Goal: Communication & Community: Answer question/provide support

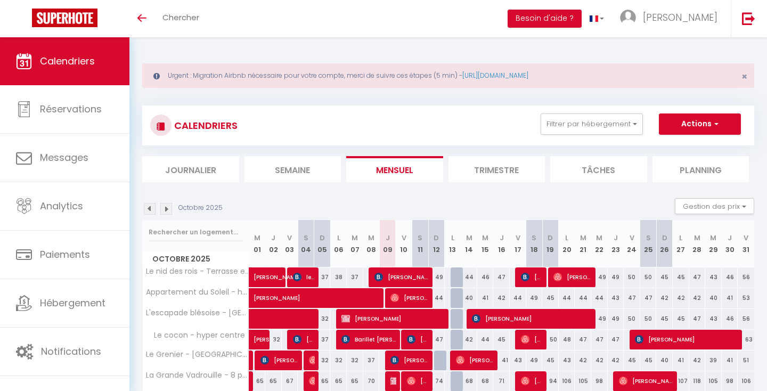
select select
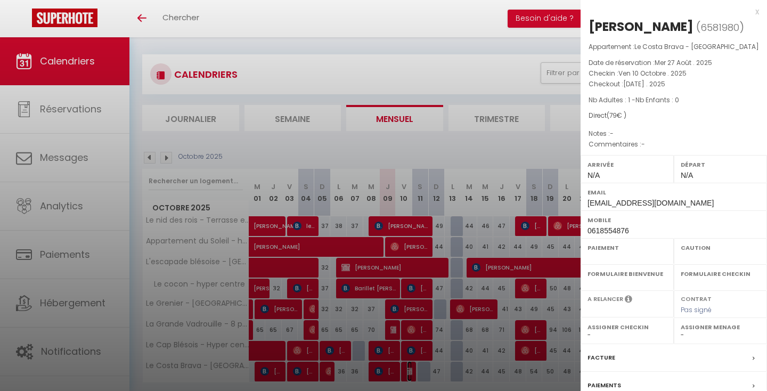
select select "OK"
select select "KO"
select select "0"
select select "1"
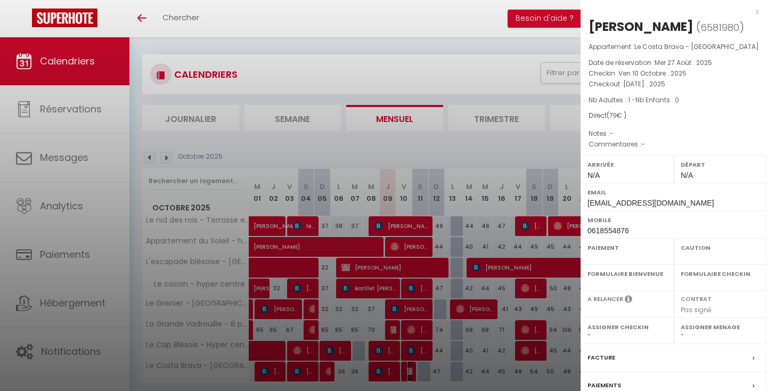
select select
select select "33597"
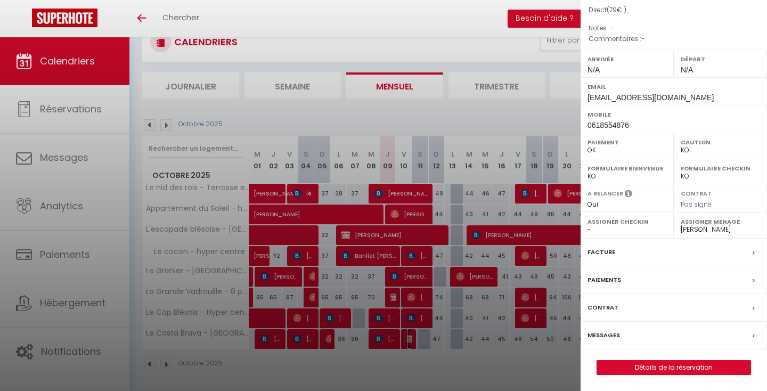
scroll to position [86, 0]
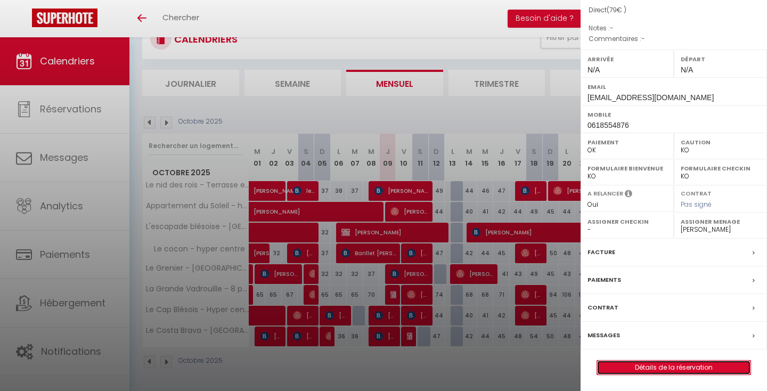
click at [639, 369] on link "Détails de la réservation" at bounding box center [673, 368] width 153 height 14
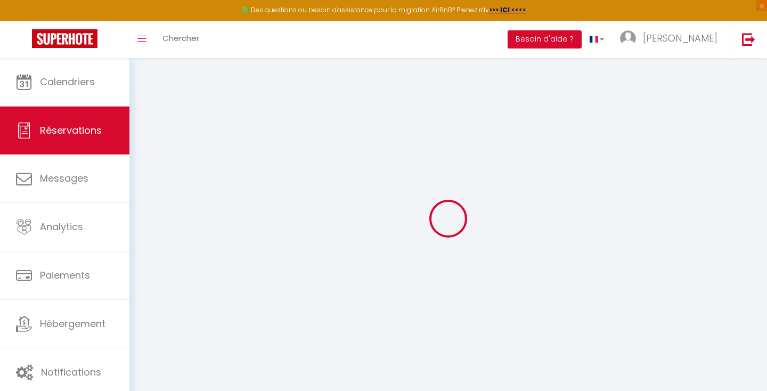
scroll to position [37, 0]
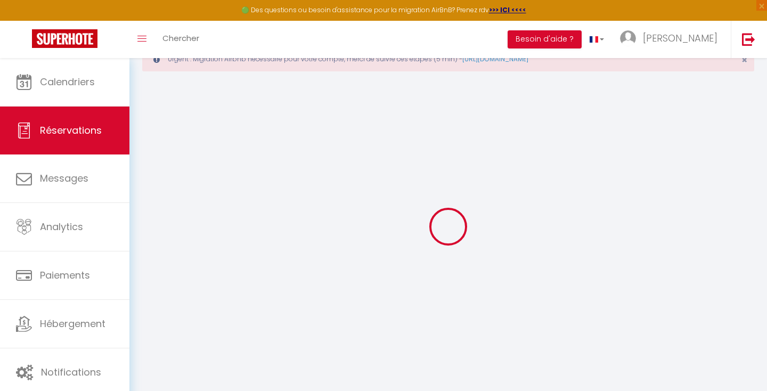
select select
checkbox input "false"
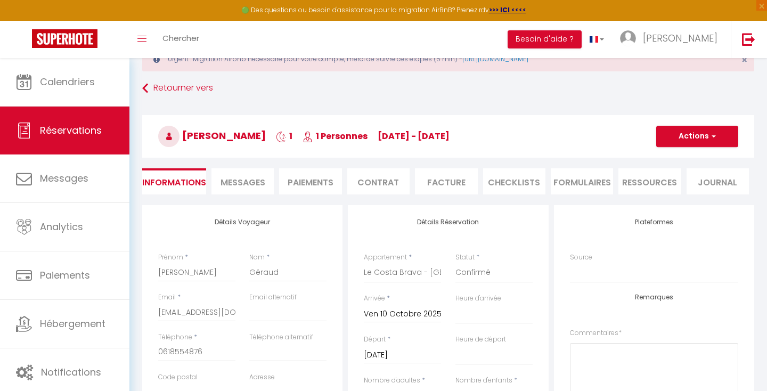
select select
checkbox input "false"
select select
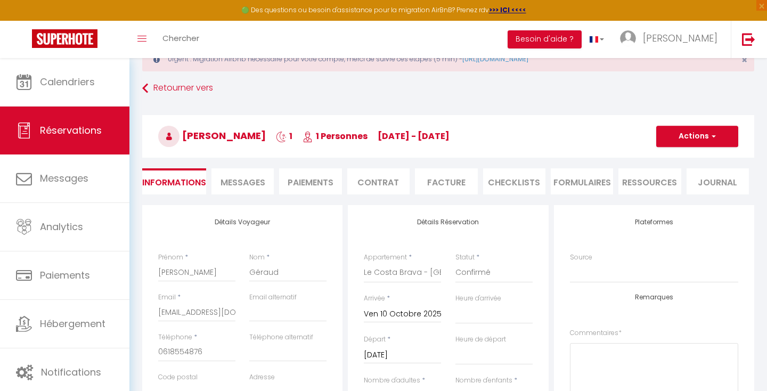
checkbox input "false"
select select
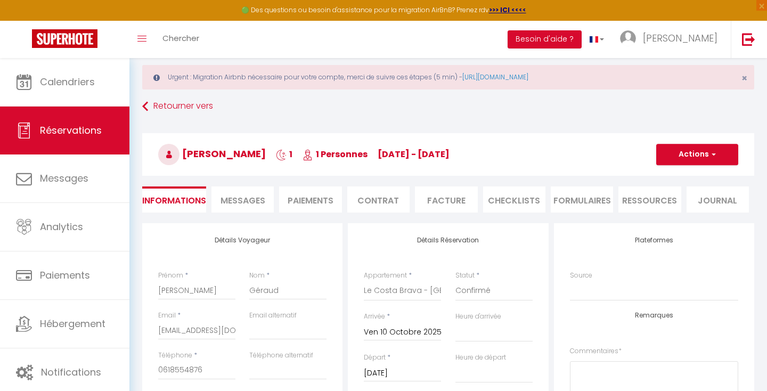
scroll to position [0, 0]
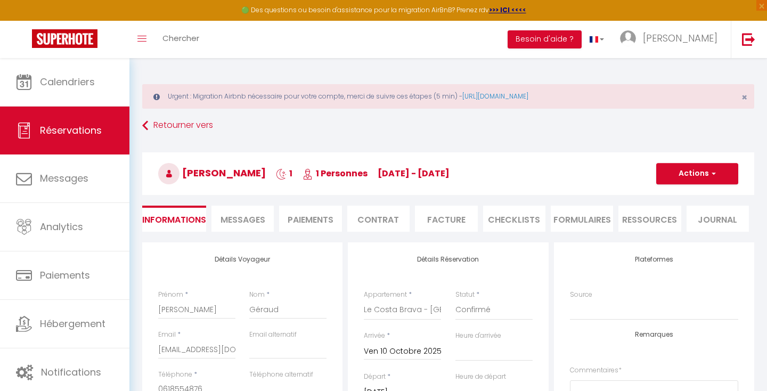
click at [429, 230] on li "Facture" at bounding box center [446, 219] width 62 height 26
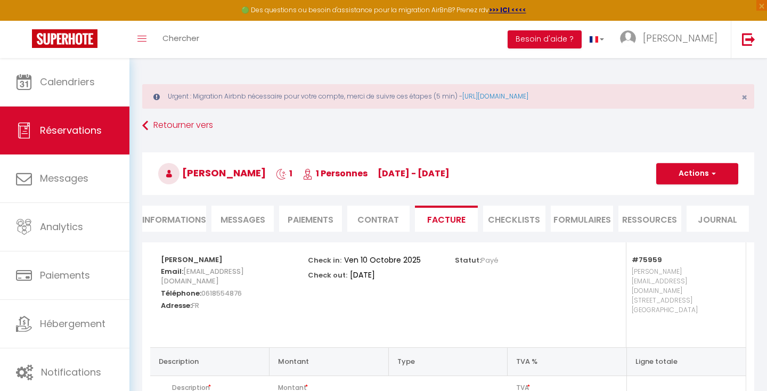
scroll to position [92, 0]
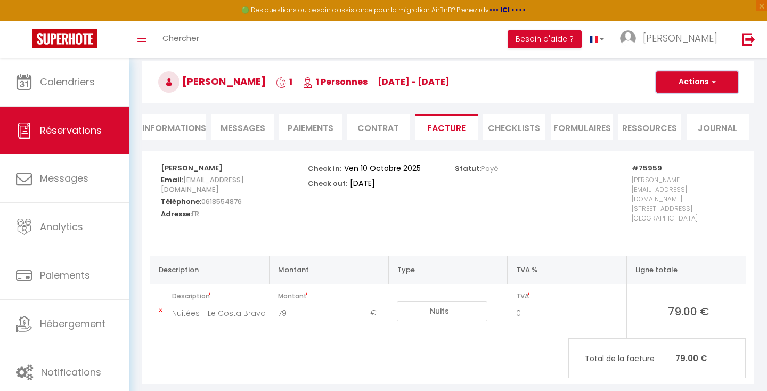
click at [692, 87] on button "Actions" at bounding box center [697, 81] width 82 height 21
click at [686, 119] on link "Aperçu et éditer" at bounding box center [688, 119] width 89 height 14
click at [670, 79] on button "Actions" at bounding box center [697, 81] width 82 height 21
click at [665, 102] on link "Enregistrer" at bounding box center [688, 106] width 89 height 14
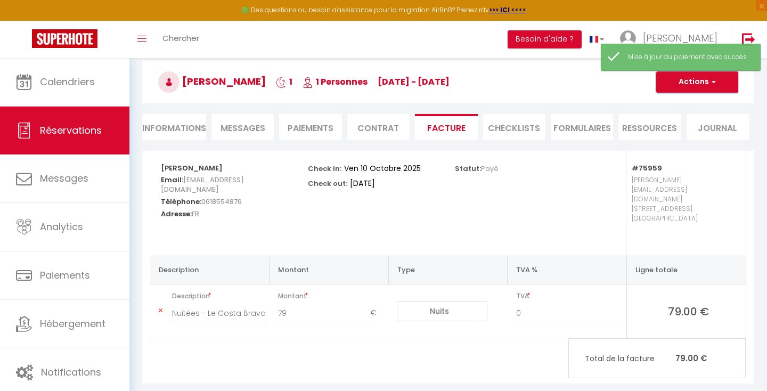
click at [685, 86] on button "Actions" at bounding box center [697, 81] width 82 height 21
click at [694, 134] on link "Envoyer la facture" at bounding box center [688, 133] width 89 height 14
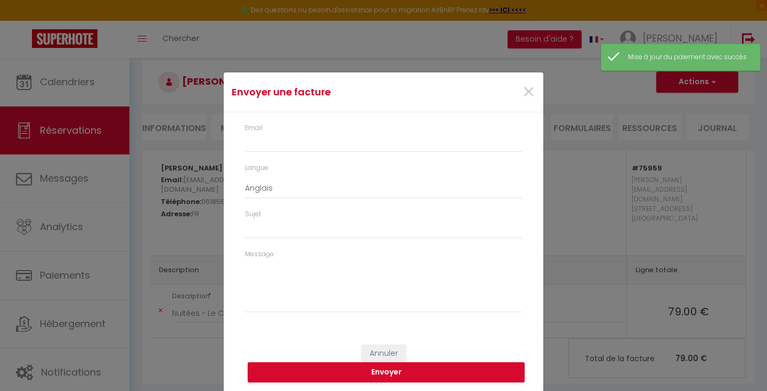
type input "valgeraud@hotmail.com"
select select "fr"
type input "Votre facture 6581980 - Le Costa Brava - Hyper centre"
type textarea "Bonjour, Voici le lien pour télécharger votre facture : https://superhote.com/a…"
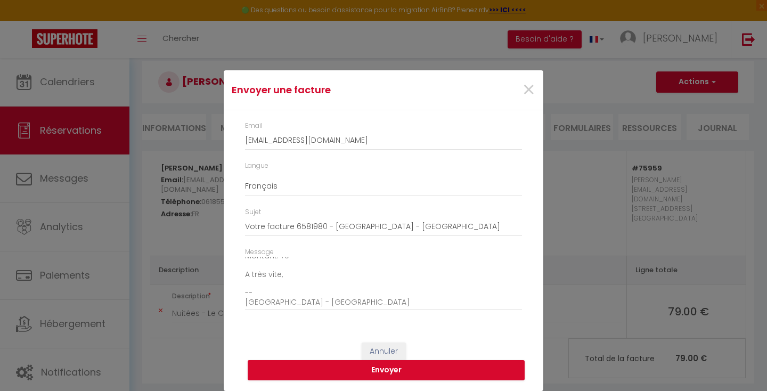
scroll to position [0, 0]
click at [389, 364] on button "Envoyer" at bounding box center [386, 370] width 277 height 20
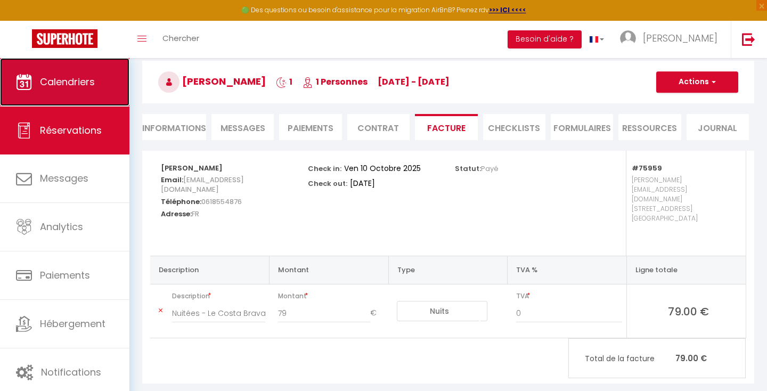
click at [50, 98] on link "Calendriers" at bounding box center [64, 82] width 129 height 48
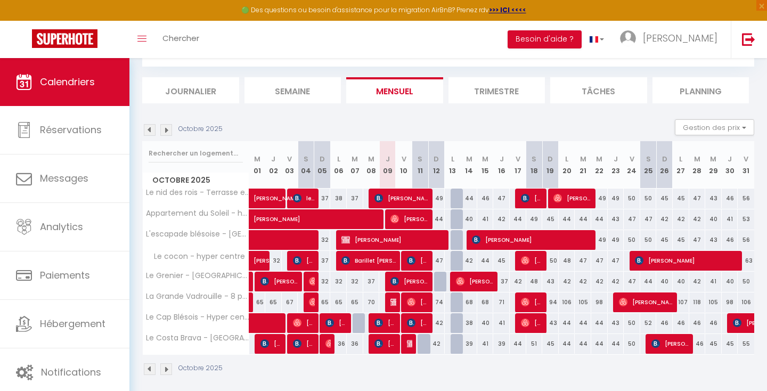
scroll to position [107, 0]
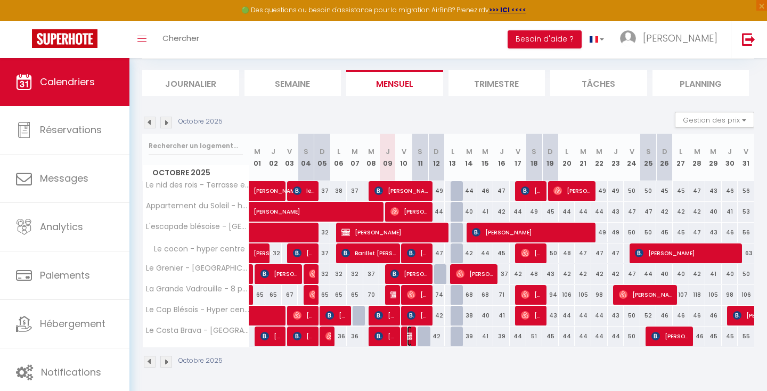
click at [407, 339] on img at bounding box center [411, 336] width 9 height 9
select select "OK"
select select "KO"
select select "0"
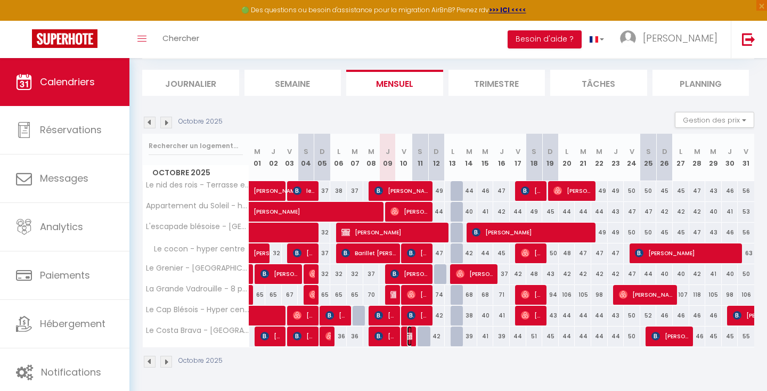
select select "1"
select select
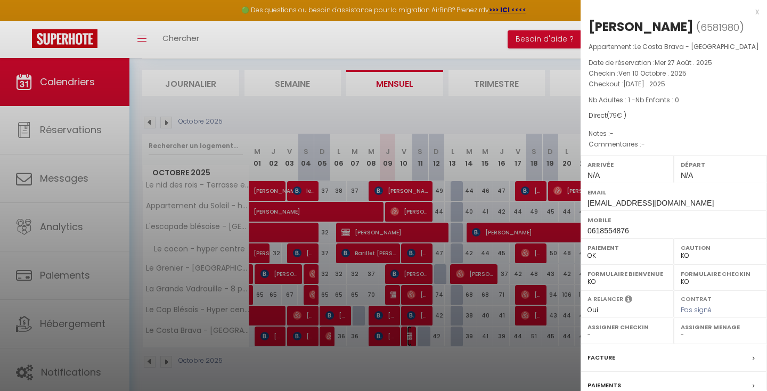
select select "33597"
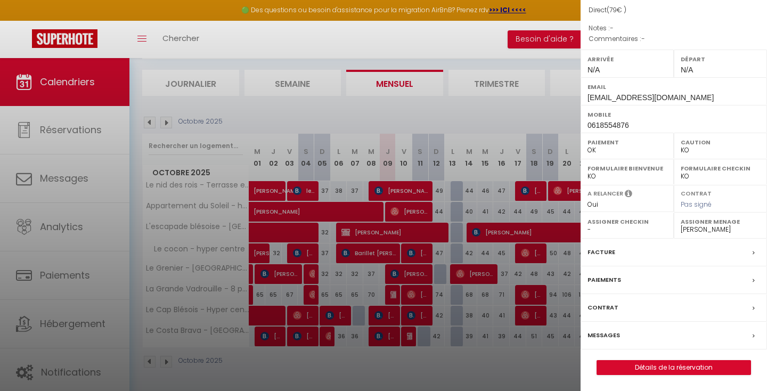
click at [615, 280] on label "Paiements" at bounding box center [604, 279] width 34 height 11
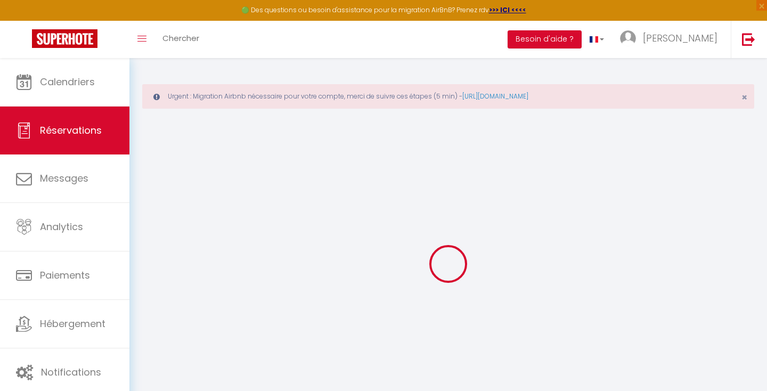
select select
checkbox input "false"
select select
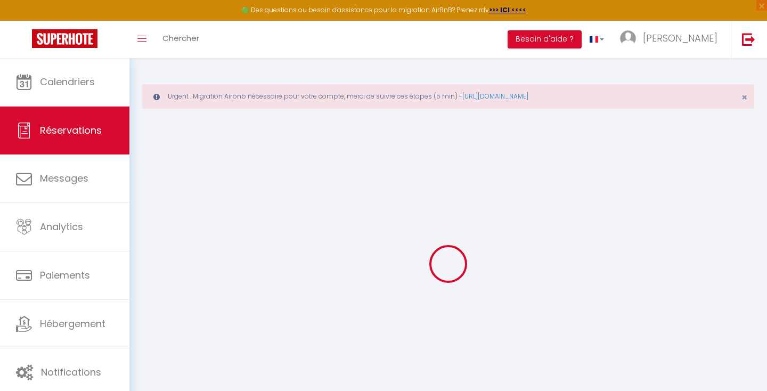
checkbox input "false"
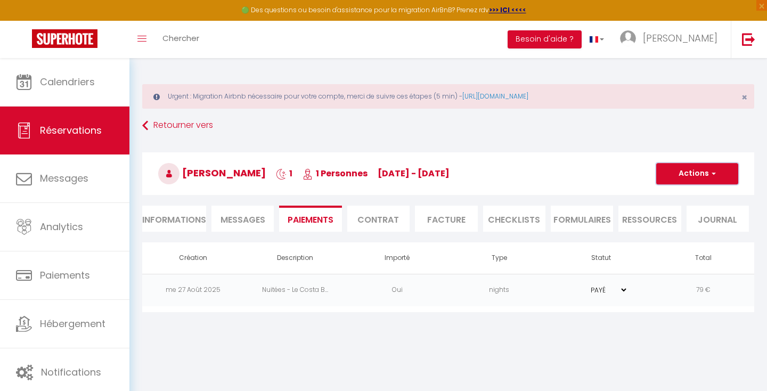
click at [682, 179] on button "Actions" at bounding box center [697, 173] width 82 height 21
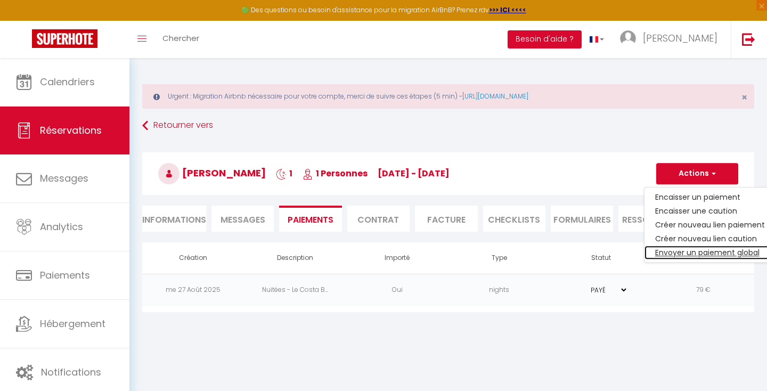
click at [708, 252] on link "Envoyer un paiement global" at bounding box center [709, 252] width 131 height 14
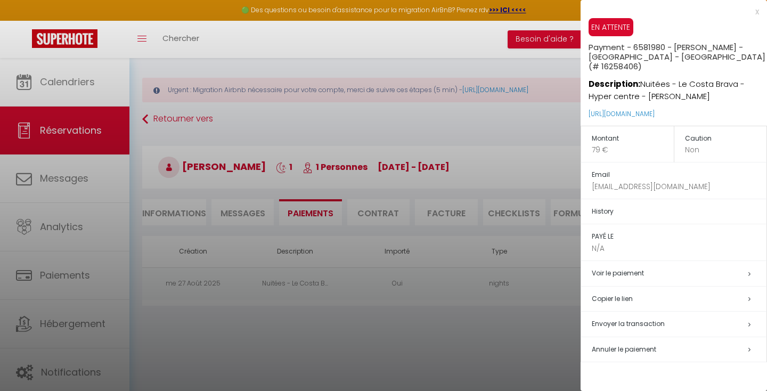
scroll to position [1, 0]
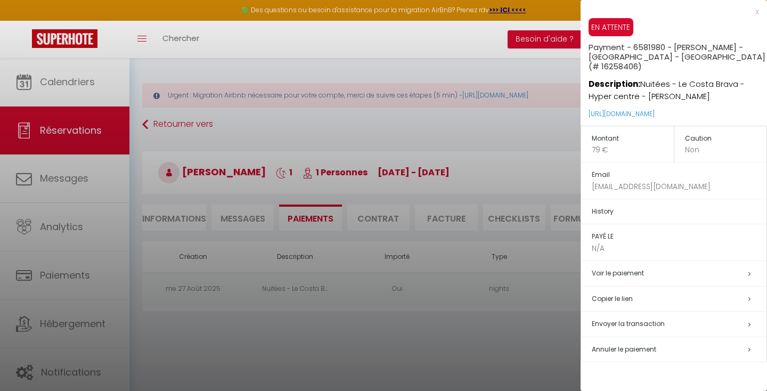
click at [640, 319] on span "Envoyer la transaction" at bounding box center [628, 323] width 73 height 9
select select "fr"
type input "valgeraud@hotmail.com"
type input "Demande de paiement"
type textarea "Bonjour, Nous vous invitons à cliquer sur le lien ci-dessous pour effectuer le …"
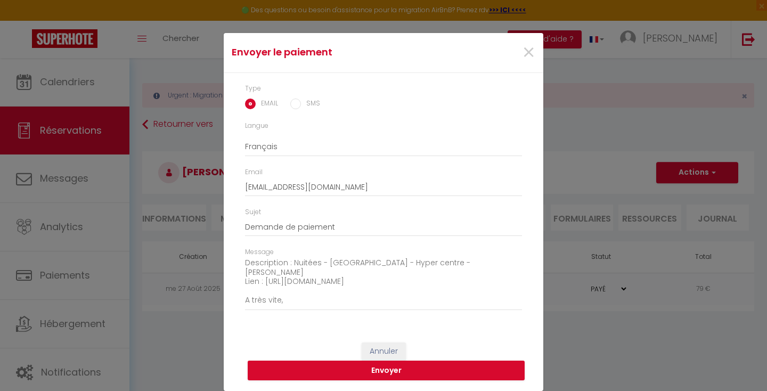
scroll to position [75, 0]
click at [410, 369] on button "Envoyer" at bounding box center [386, 371] width 277 height 20
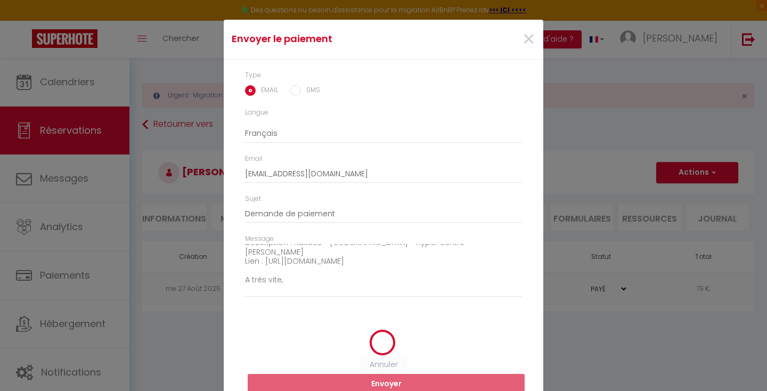
scroll to position [7, 0]
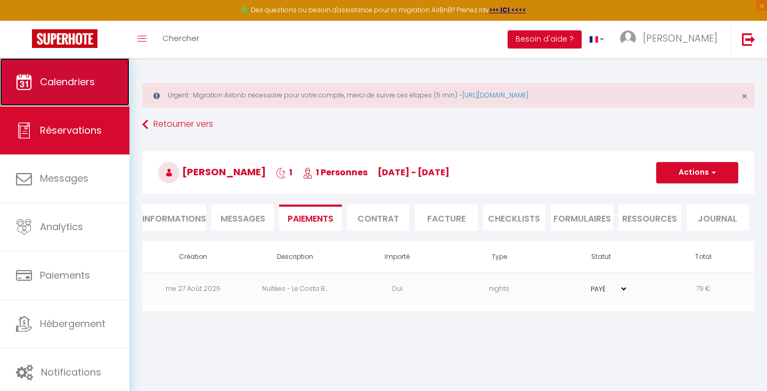
click at [86, 76] on span "Calendriers" at bounding box center [67, 81] width 55 height 13
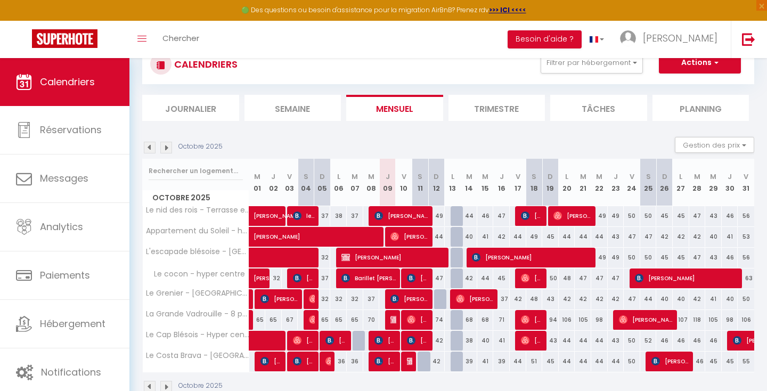
scroll to position [107, 0]
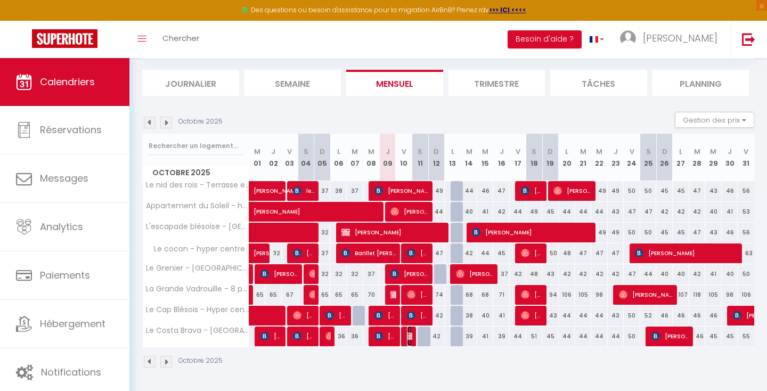
click at [410, 341] on span "Valérie Géraud" at bounding box center [409, 336] width 5 height 20
select select "OK"
select select "KO"
select select "0"
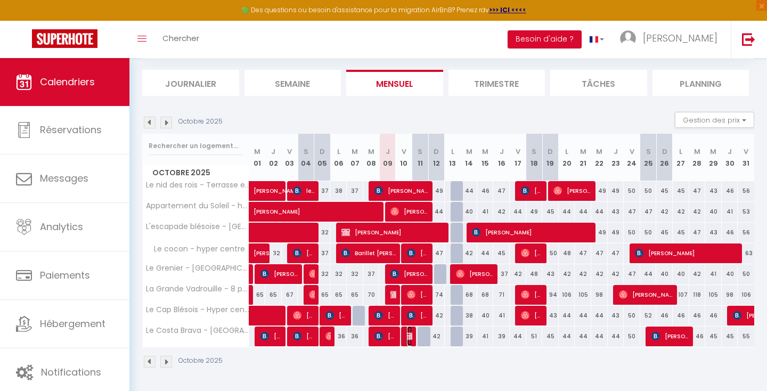
select select "1"
select select
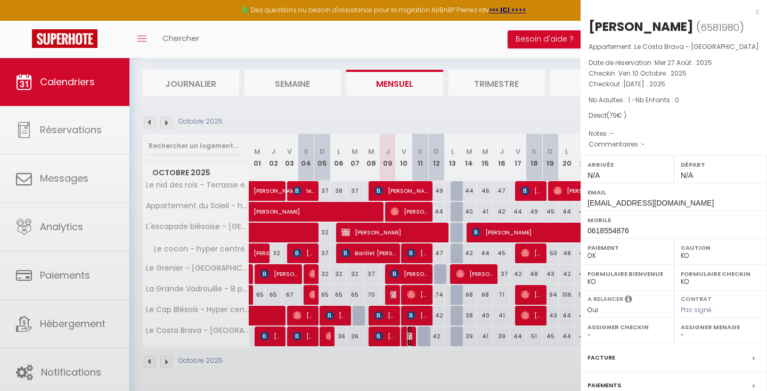
select select "33597"
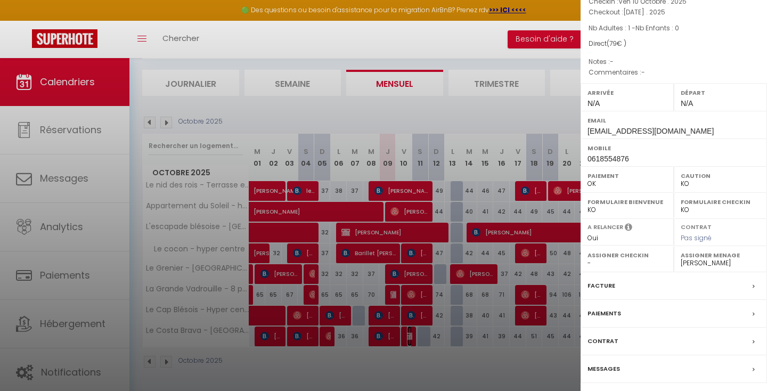
scroll to position [105, 0]
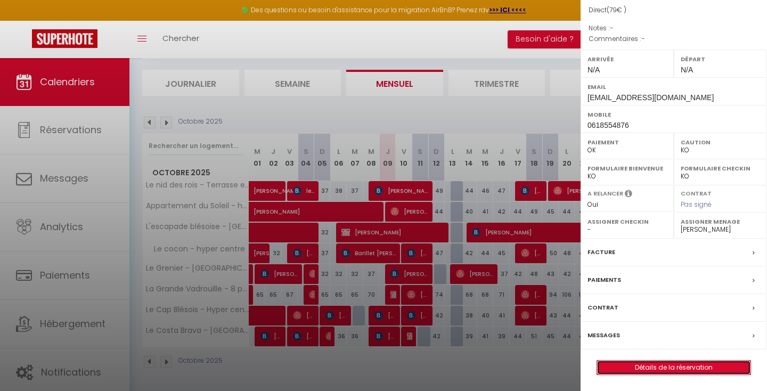
click at [643, 368] on link "Détails de la réservation" at bounding box center [673, 368] width 153 height 14
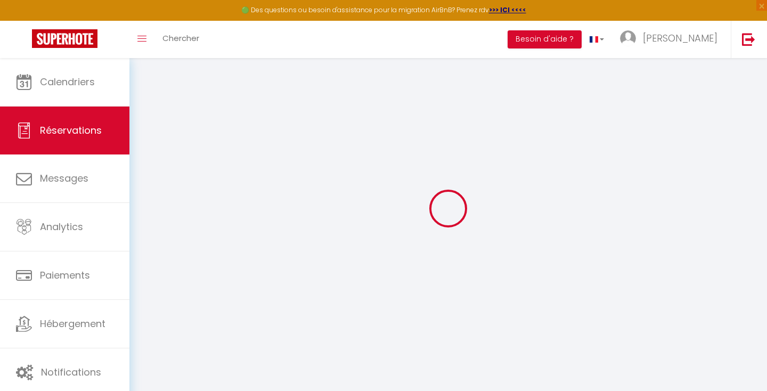
select select
checkbox input "false"
select select
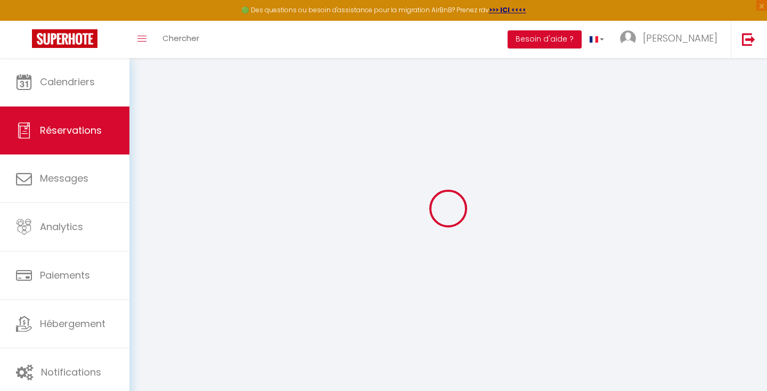
checkbox input "false"
select select
checkbox input "false"
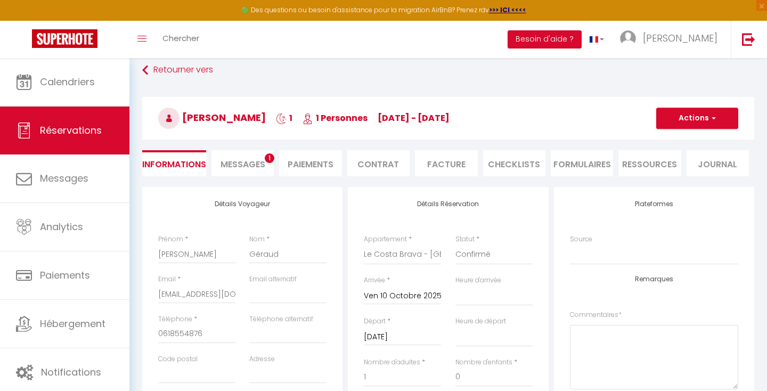
select select
checkbox input "false"
select select
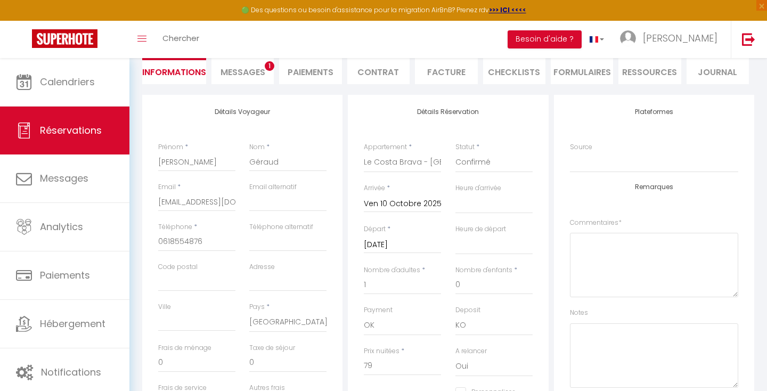
scroll to position [147, 0]
click at [233, 70] on span "Messages" at bounding box center [242, 73] width 45 height 12
select select
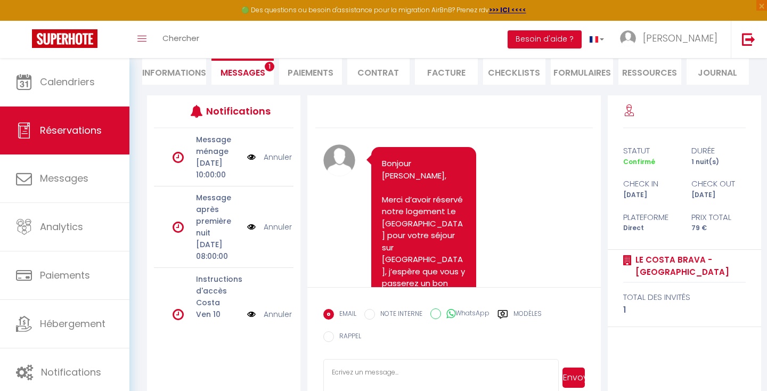
select select
click at [162, 78] on li "Informations" at bounding box center [174, 72] width 64 height 26
select select
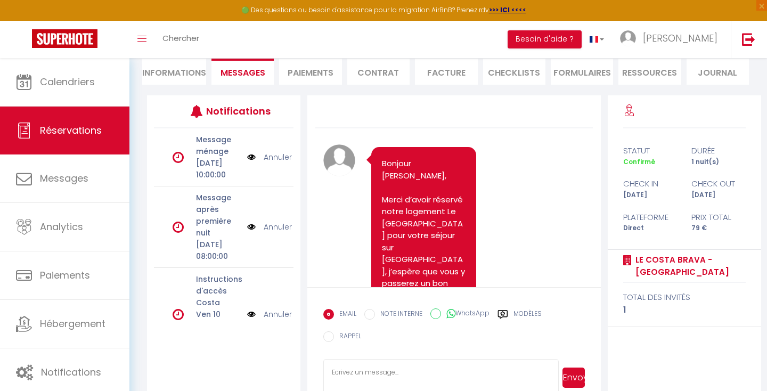
select select
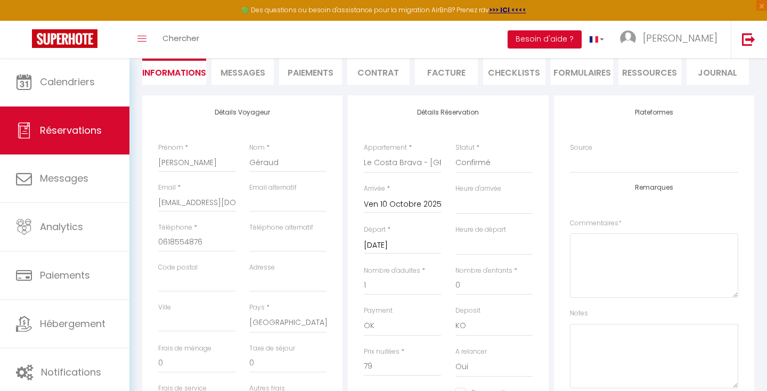
select select
checkbox input "false"
select select
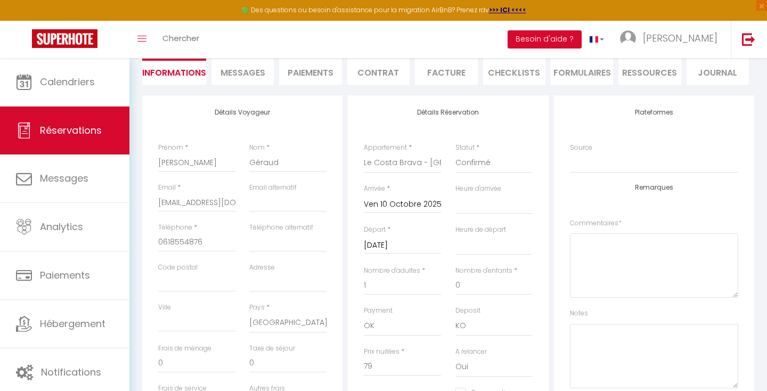
checkbox input "false"
select select
checkbox input "false"
select select
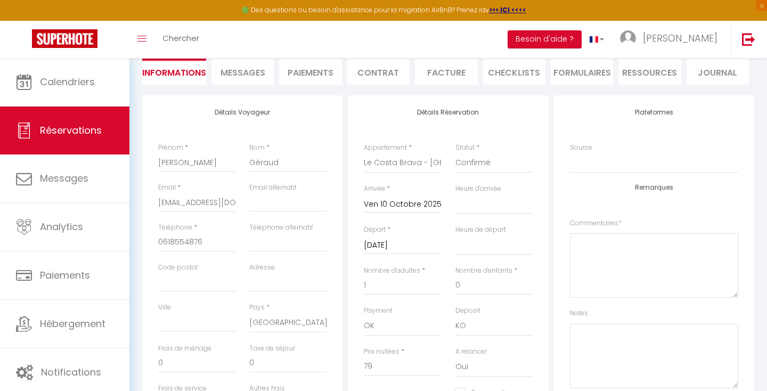
select select
checkbox input "false"
select select
checkbox input "false"
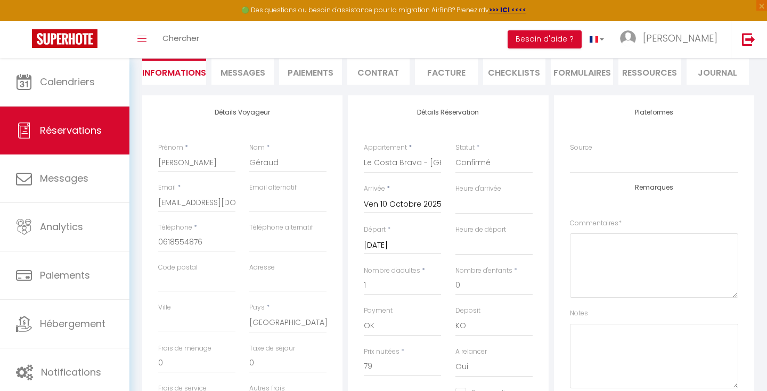
select select
checkbox input "false"
select select
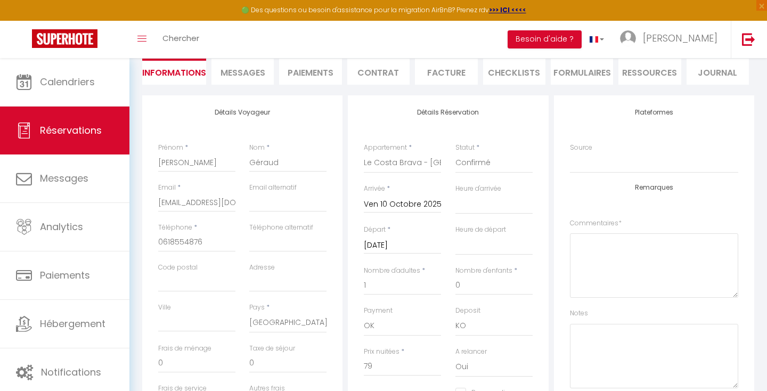
checkbox input "false"
select select
checkbox input "false"
select select
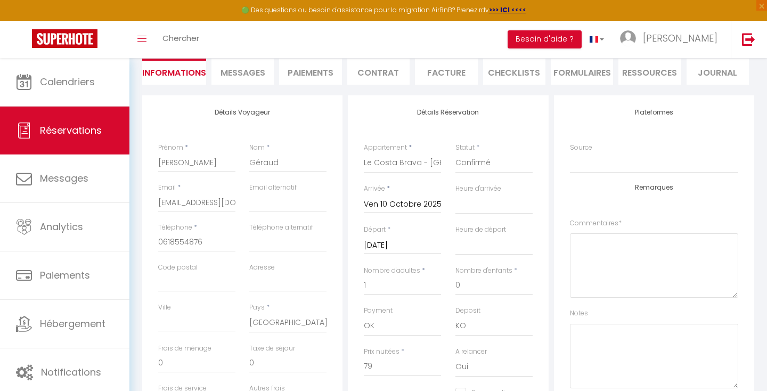
select select
checkbox input "false"
select select
checkbox input "false"
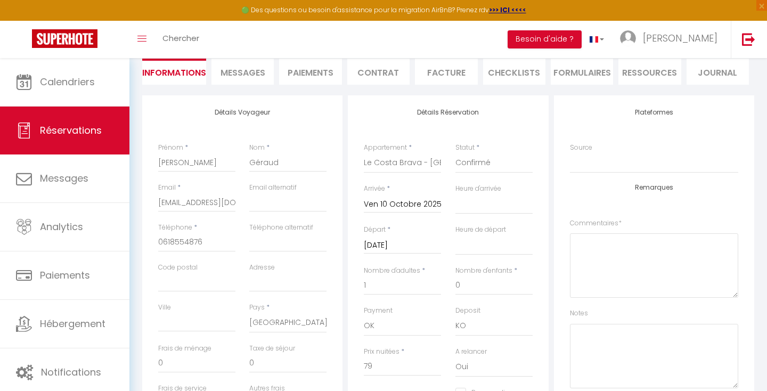
select select
checkbox input "false"
select select
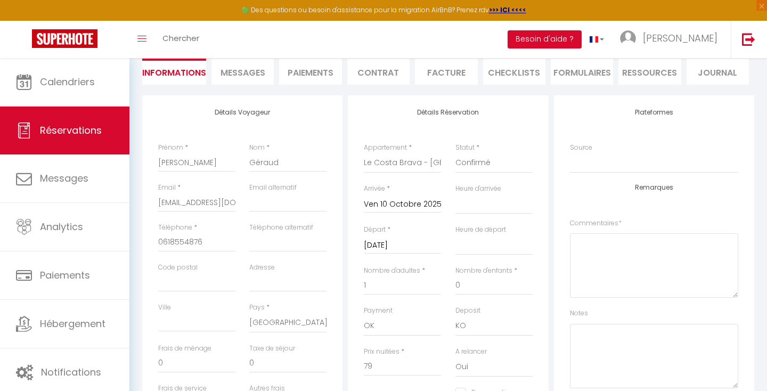
checkbox input "false"
select select
checkbox input "false"
select select
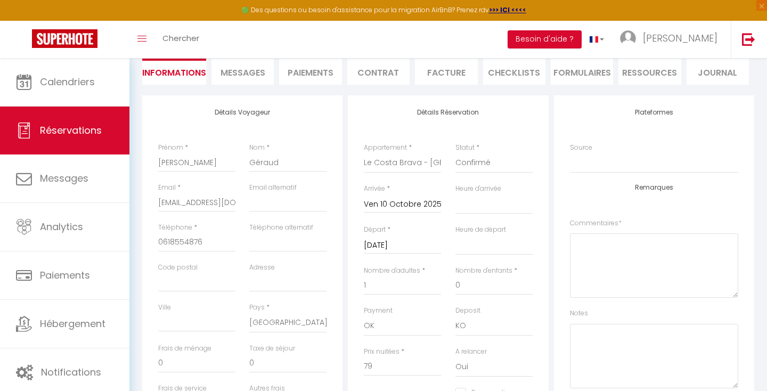
select select
checkbox input "false"
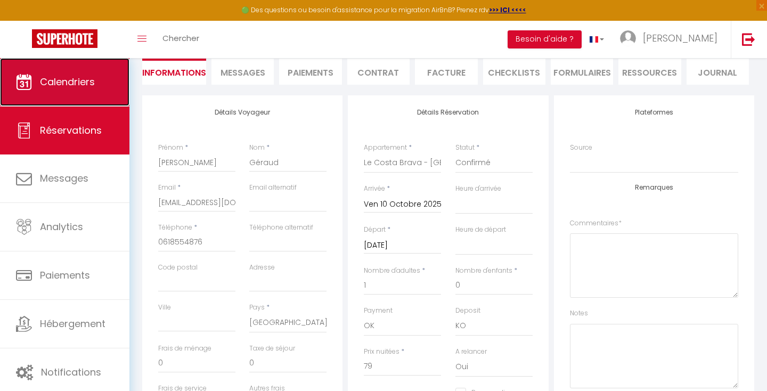
click at [83, 93] on link "Calendriers" at bounding box center [64, 82] width 129 height 48
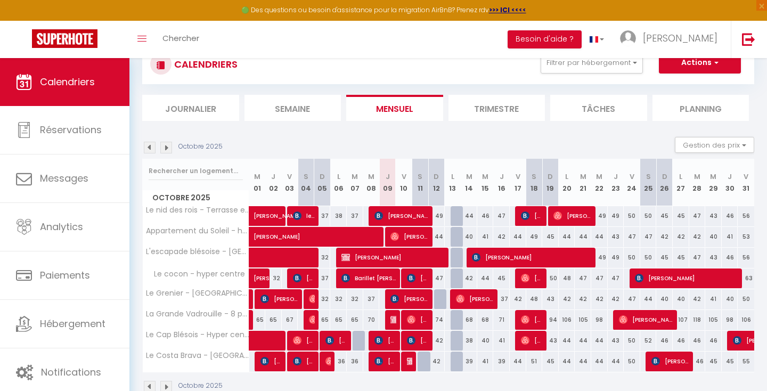
scroll to position [107, 0]
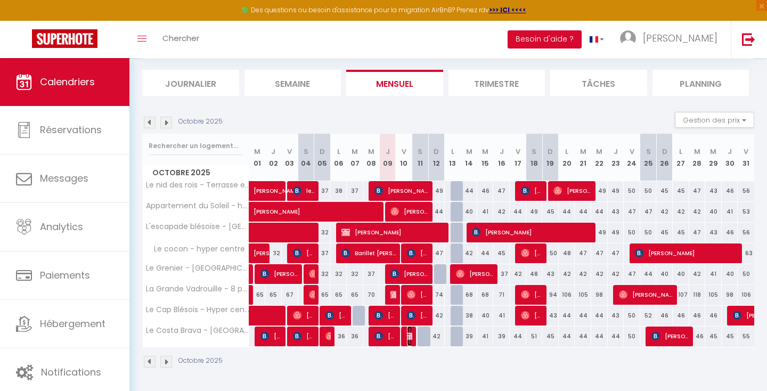
click at [408, 338] on img at bounding box center [411, 336] width 9 height 9
select select "OK"
select select "KO"
select select "0"
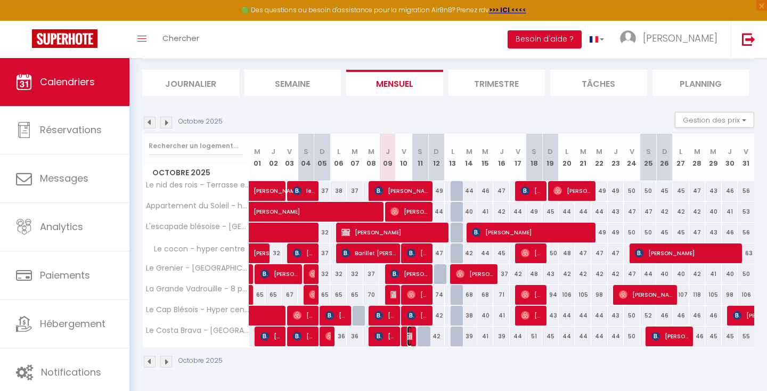
select select "1"
select select
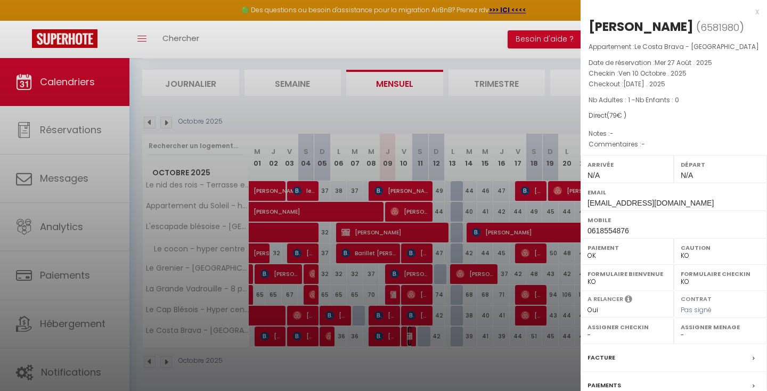
select select "33597"
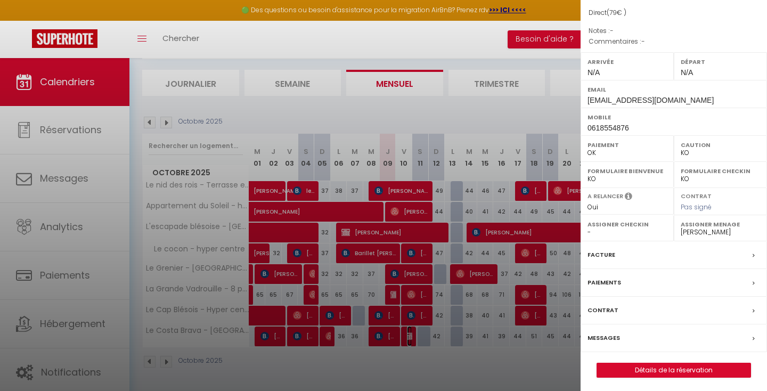
scroll to position [105, 0]
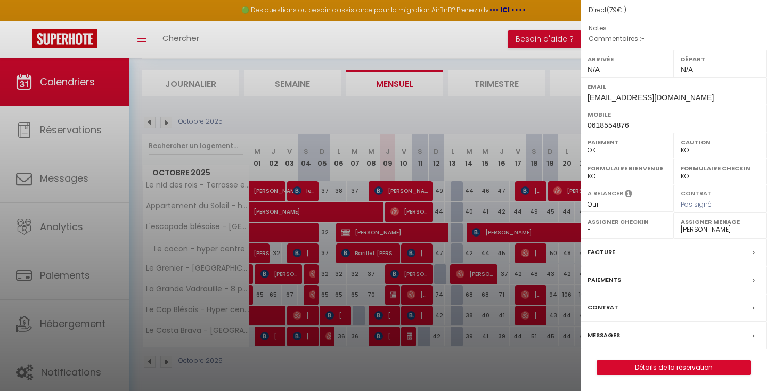
click at [612, 334] on label "Messages" at bounding box center [603, 335] width 32 height 11
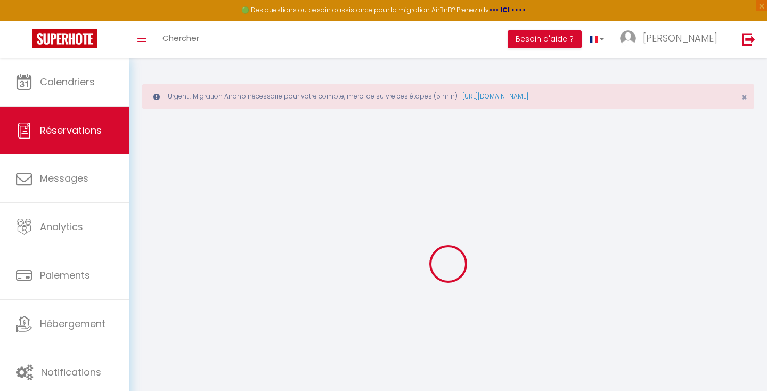
type input "[PERSON_NAME]"
type input "Géraud"
type input "valgeraud@hotmail.com"
type input "0618554876"
select select "FR"
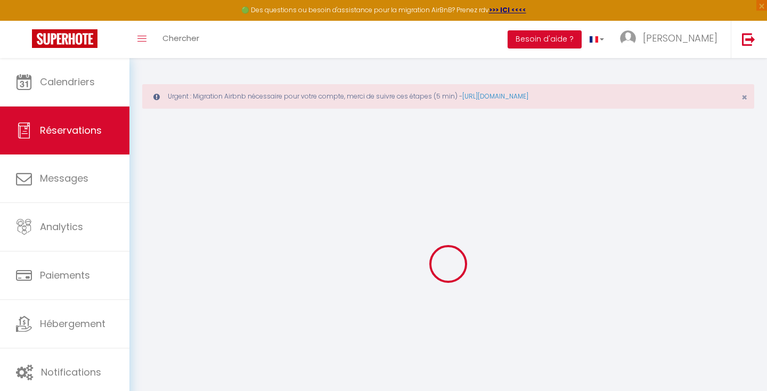
select select "75959"
select select "1"
type input "Ven 10 Octobre 2025"
select select
type input "Sam 11 Octobre 2025"
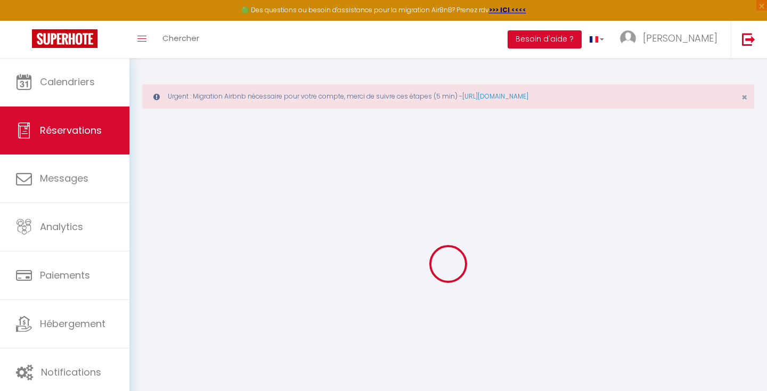
select select
type input "1"
select select "12"
select select
type input "79"
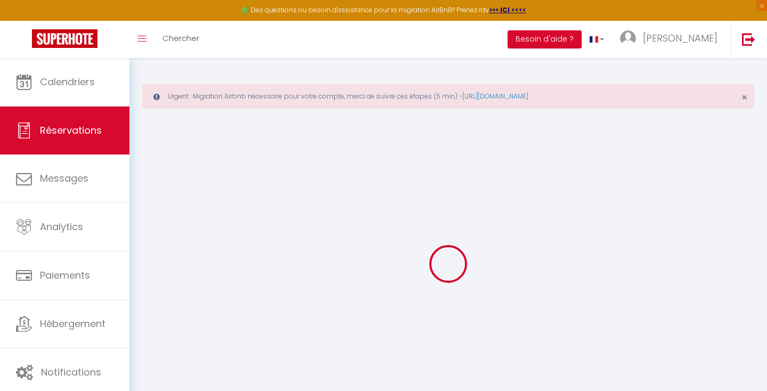
checkbox input "false"
type input "0"
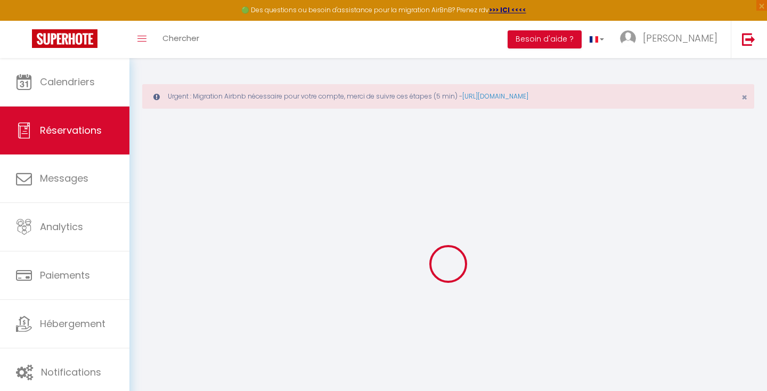
select select
select select "14"
checkbox input "false"
select select
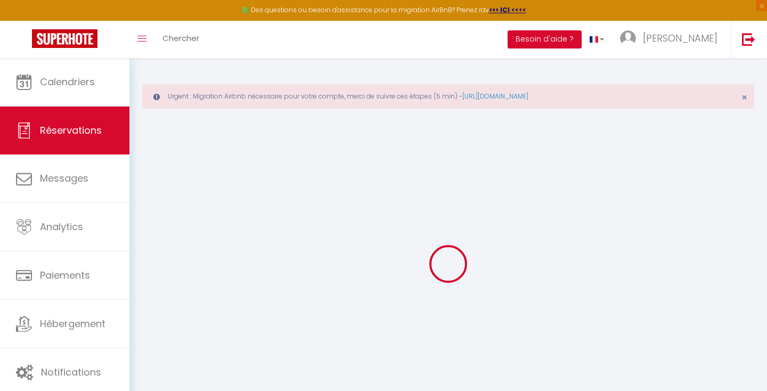
select select
checkbox input "false"
select select
checkbox input "false"
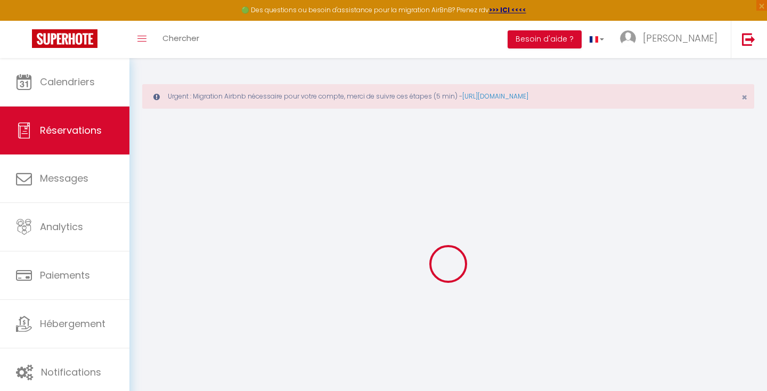
select select
checkbox input "false"
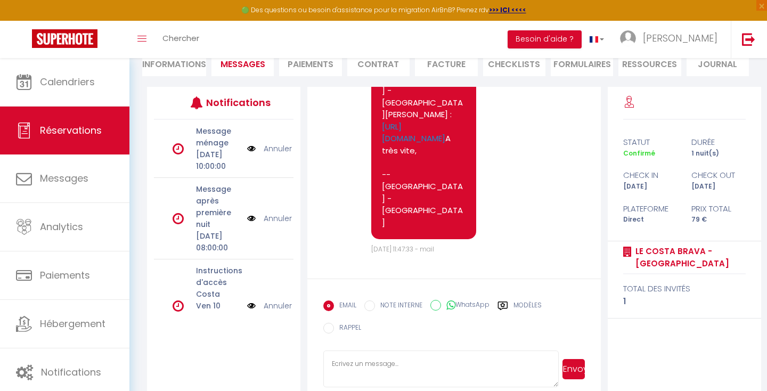
scroll to position [173, 0]
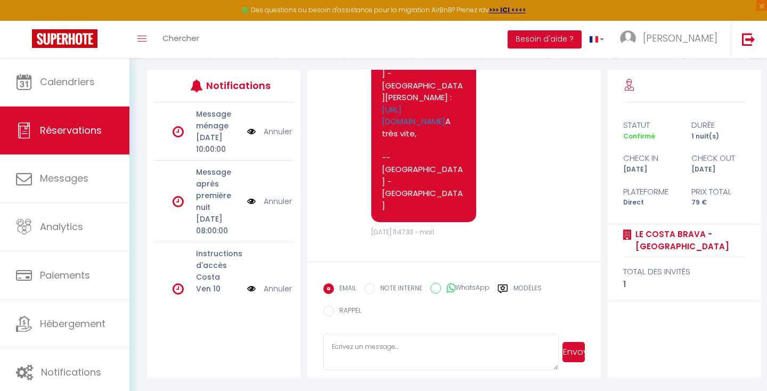
click at [382, 349] on textarea at bounding box center [440, 351] width 235 height 37
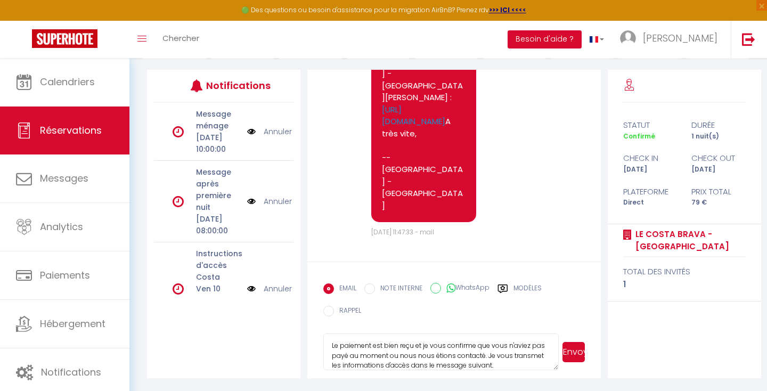
type textarea "Le paiement est bien reçu et je vous confirme que vous n'aviez pas payé au mome…"
click at [569, 353] on button "Envoyer" at bounding box center [573, 352] width 22 height 20
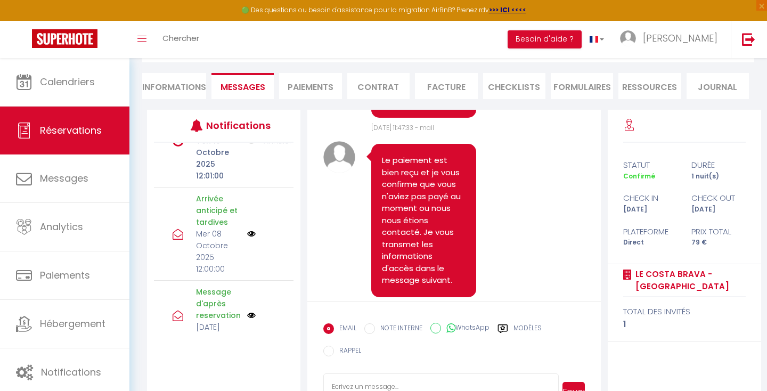
scroll to position [189, 0]
click at [248, 146] on img at bounding box center [251, 140] width 9 height 12
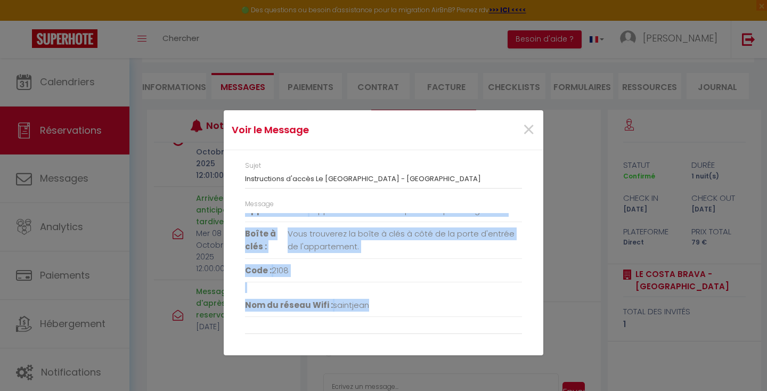
scroll to position [252, 0]
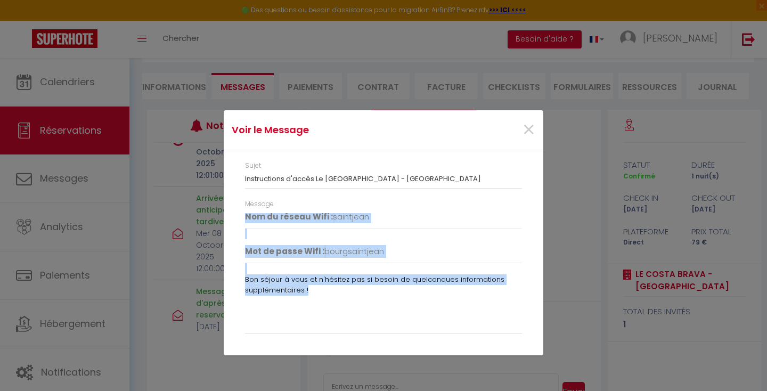
drag, startPoint x: 244, startPoint y: 220, endPoint x: 311, endPoint y: 286, distance: 94.1
click at [311, 286] on div "Message Bonjour Valérie, Votre séjour chez nous débute bientôt ! Le Costa Brava…" at bounding box center [383, 271] width 291 height 145
copy div "Bonjour Valérie, Votre séjour chez nous débute bientôt ! Le Costa Brava vous at…"
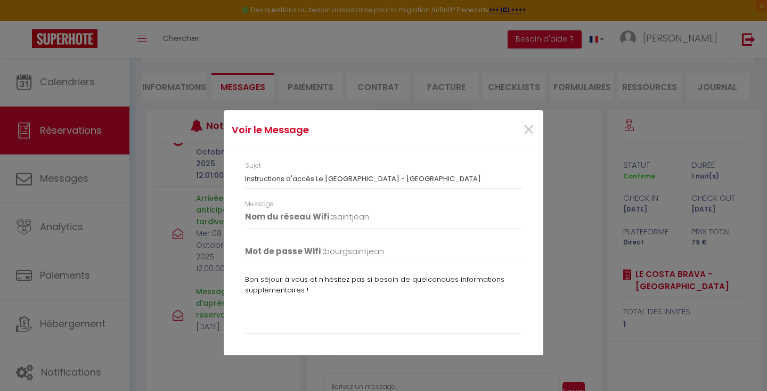
click at [398, 219] on li "Nom du réseau Wifi : saintjean" at bounding box center [383, 217] width 277 height 24
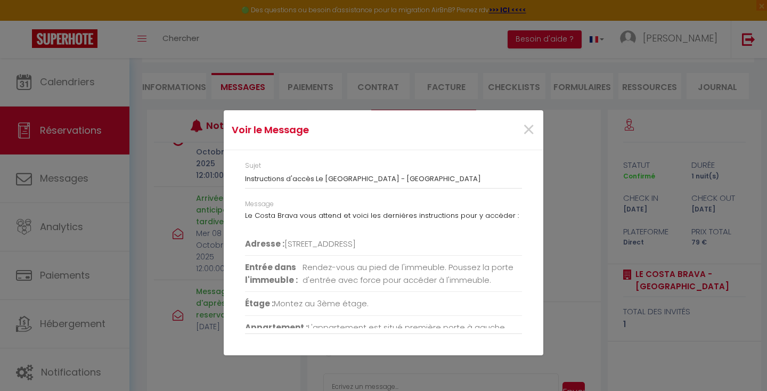
scroll to position [51, 0]
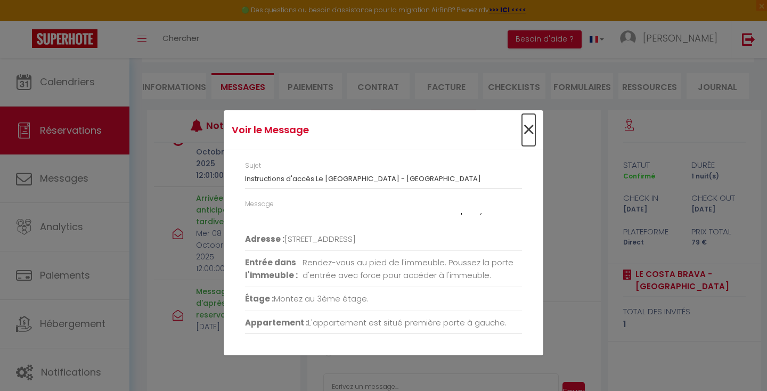
click at [526, 125] on span "×" at bounding box center [528, 130] width 13 height 32
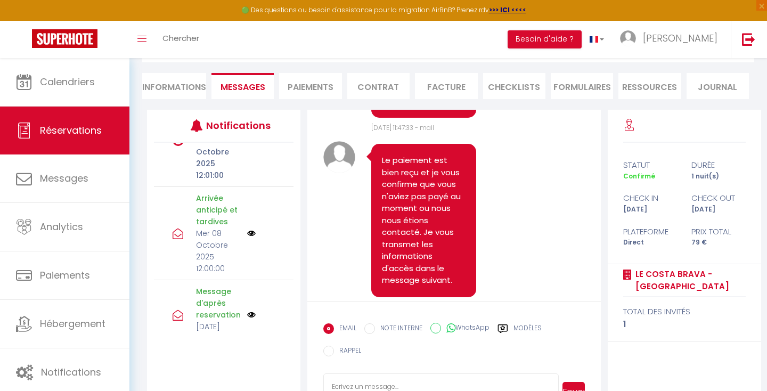
scroll to position [173, 0]
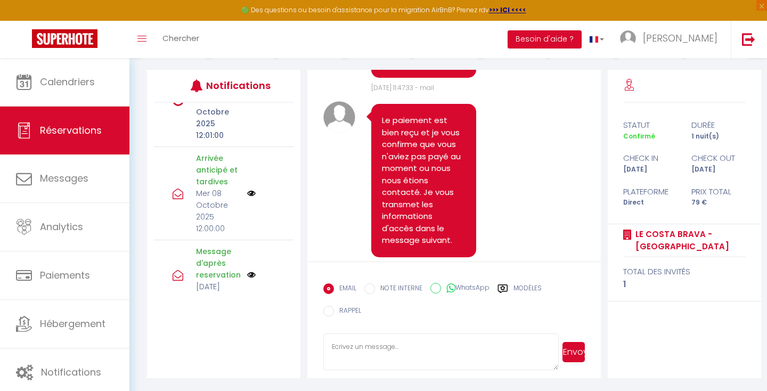
click at [391, 363] on textarea at bounding box center [440, 351] width 235 height 37
paste textarea "Bonjour Valérie, Votre séjour chez nous débute bientôt ! Le Costa Brava vous at…"
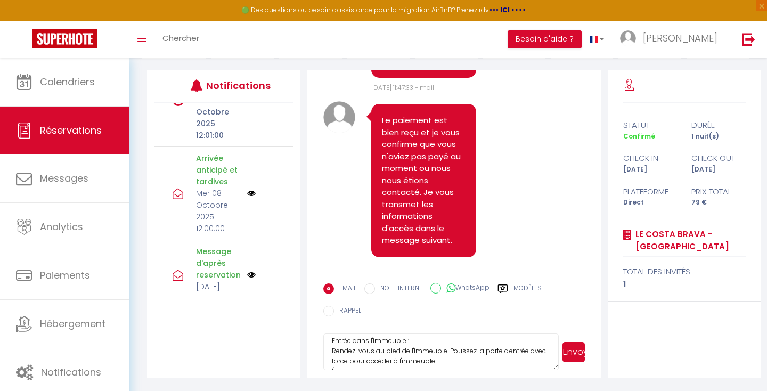
scroll to position [145, 0]
click at [461, 343] on textarea "Bonjour Valérie, Votre séjour chez nous débute bientôt ! Le Costa Brava vous at…" at bounding box center [440, 351] width 235 height 37
click at [468, 353] on textarea "Bonjour Valérie, Votre séjour chez nous débute bientôt ! Le Costa Brava vous at…" at bounding box center [440, 351] width 235 height 37
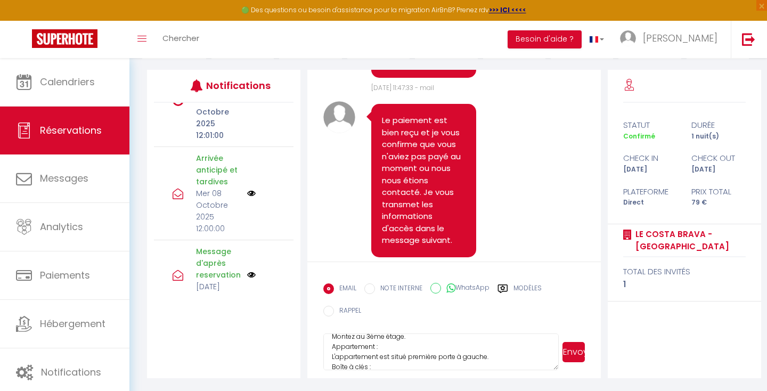
click at [439, 339] on textarea "Bonjour Valérie, Votre séjour chez nous débute bientôt ! Le Costa Brava vous at…" at bounding box center [440, 351] width 235 height 37
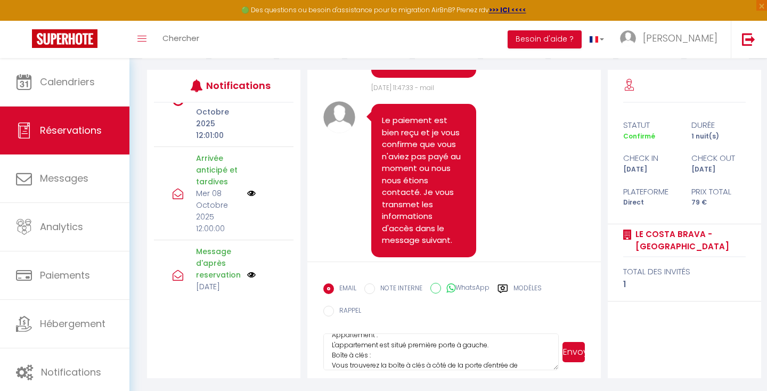
scroll to position [243, 0]
click at [494, 344] on textarea "Bonjour Valérie, Votre séjour chez nous débute bientôt ! Le Costa Brava vous at…" at bounding box center [440, 351] width 235 height 37
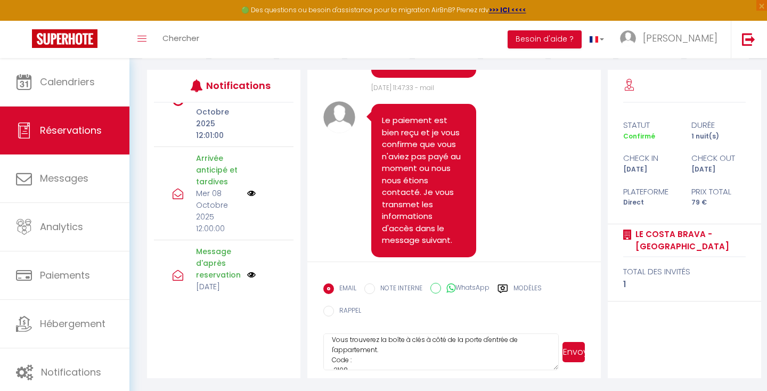
scroll to position [278, 0]
click at [434, 350] on textarea "Bonjour Valérie, Votre séjour chez nous débute bientôt ! Le Costa Brava vous at…" at bounding box center [440, 351] width 235 height 37
click at [333, 353] on textarea "Bonjour Valérie, Votre séjour chez nous débute bientôt ! Le Costa Brava vous at…" at bounding box center [440, 351] width 235 height 37
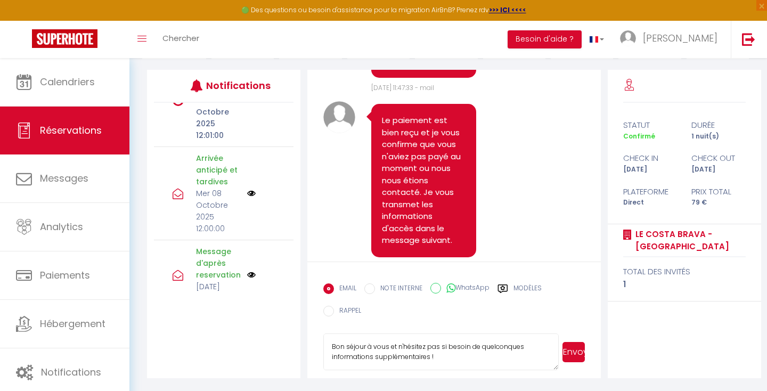
type textarea "Bonjour Valérie, Votre séjour chez nous débute bientôt ! Le Costa Brava vous at…"
click at [567, 345] on button "Envoyer" at bounding box center [573, 352] width 22 height 20
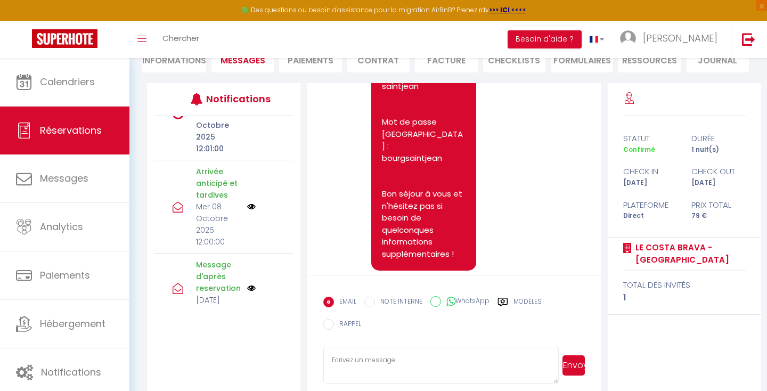
scroll to position [4831, 0]
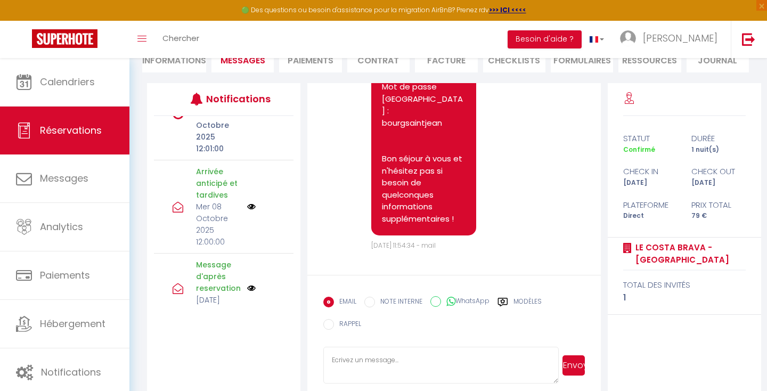
click at [358, 357] on textarea at bounding box center [440, 365] width 235 height 37
type textarea "À"
click at [487, 361] on textarea "Je vous tiens au courant concernant l'heure d'arivée possible au plus tot" at bounding box center [440, 365] width 235 height 37
click at [431, 373] on textarea "Je vous tiens au courant concernant l'heure d'arrivée possible au plus tot" at bounding box center [440, 365] width 235 height 37
click at [353, 372] on textarea "Je vous tiens au courant concernant l'heure d'arrivée possible au plus tot" at bounding box center [440, 365] width 235 height 37
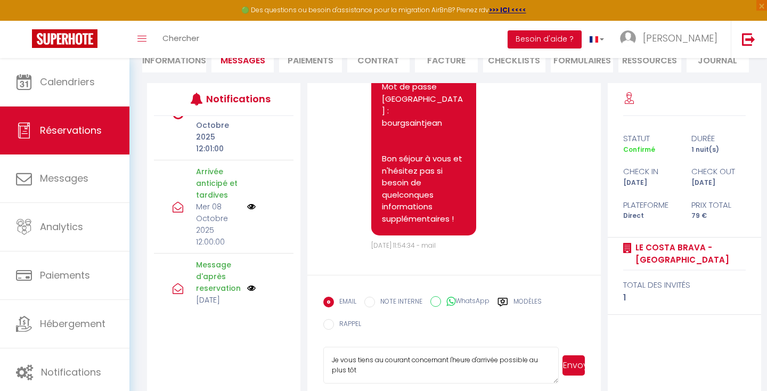
click at [373, 370] on textarea "Je vous tiens au courant concernant l'heure d'arrivée possible au plus tôt" at bounding box center [440, 365] width 235 height 37
click at [501, 371] on textarea "Je vous tiens au courant concernant l'heure d'arrivée possible au plus tôt" at bounding box center [440, 365] width 235 height 37
click at [371, 372] on textarea "Je vous tiens au courant concernant l'heure d'arrivée possible au plus tôt. Bon…" at bounding box center [440, 365] width 235 height 37
type textarea "Je vous tiens au courant concernant l'heure d'arrivée possible au plus tôt. Bon…"
click at [571, 361] on button "Envoyer" at bounding box center [573, 365] width 22 height 20
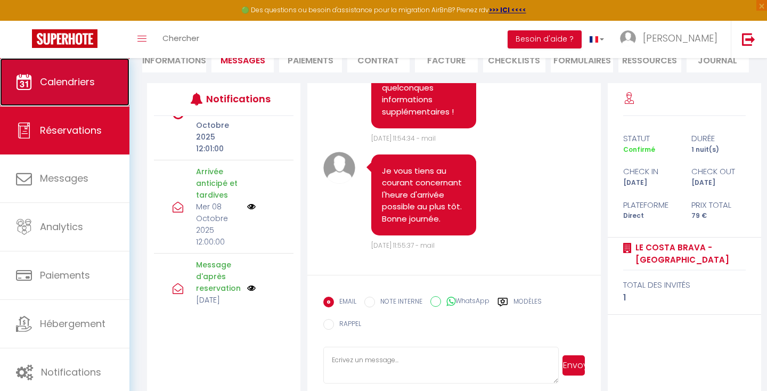
click at [54, 92] on link "Calendriers" at bounding box center [64, 82] width 129 height 48
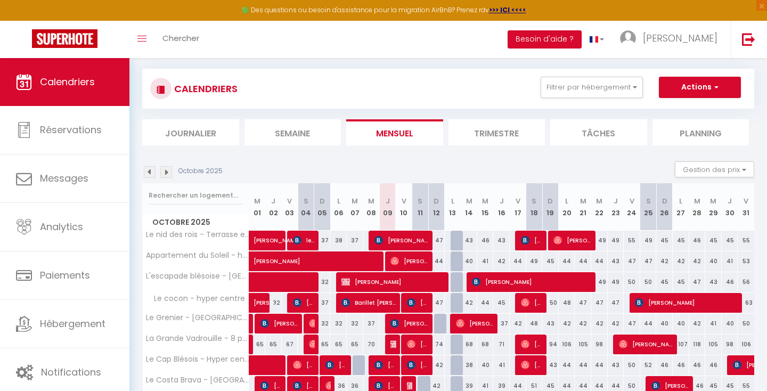
scroll to position [103, 0]
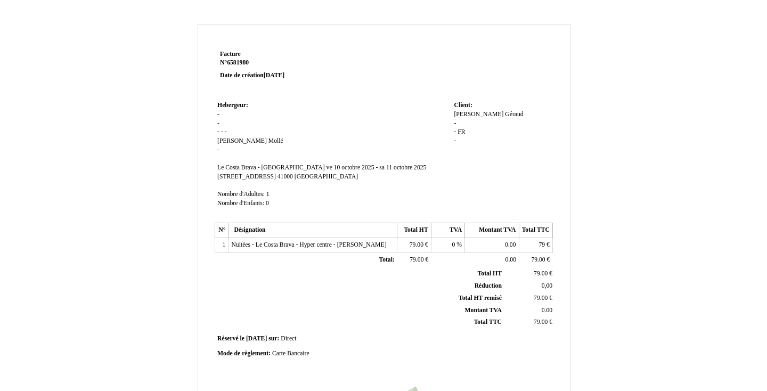
click at [223, 114] on td "Hebergeur: Hebergeur: - - - - - [PERSON_NAME] - SIRET [GEOGRAPHIC_DATA] - [GEOG…" at bounding box center [333, 159] width 236 height 121
click at [219, 117] on td "Hebergeur: Hebergeur: - - - - - [PERSON_NAME] - SIRET [GEOGRAPHIC_DATA] - [GEOG…" at bounding box center [333, 159] width 236 height 121
click at [218, 114] on span "-" at bounding box center [218, 114] width 2 height 7
type input "SAS PAF 2"
click at [222, 124] on td "Hebergeur: Hebergeur: - SAS PAF 2 - - - - [PERSON_NAME] - SIRET [GEOGRAPHIC_DAT…" at bounding box center [333, 161] width 236 height 124
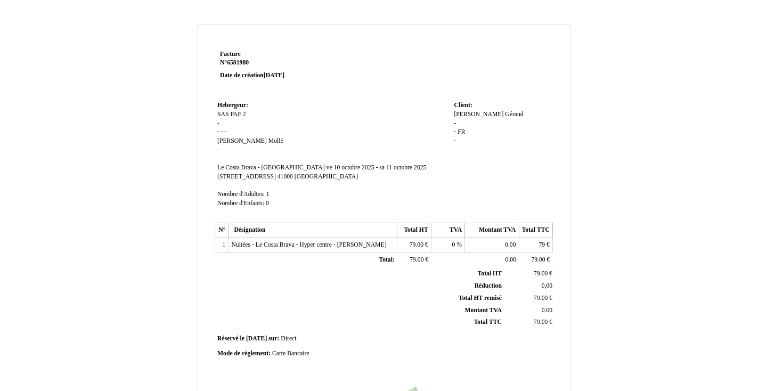
click at [219, 122] on span "-" at bounding box center [218, 123] width 2 height 7
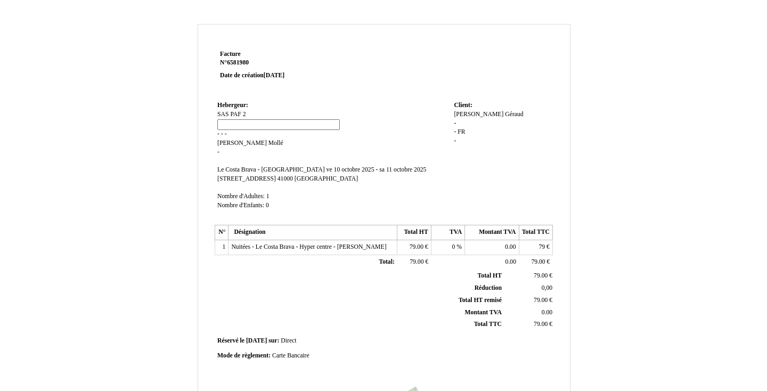
type input "[STREET_ADDRESS]"
click at [221, 133] on span "-" at bounding box center [222, 133] width 2 height 7
type input "37000"
click at [285, 142] on td "Hebergeur: Hebergeur: SAS PAF 2 [GEOGRAPHIC_DATA] [GEOGRAPHIC_DATA][STREET_ADDR…" at bounding box center [333, 161] width 236 height 124
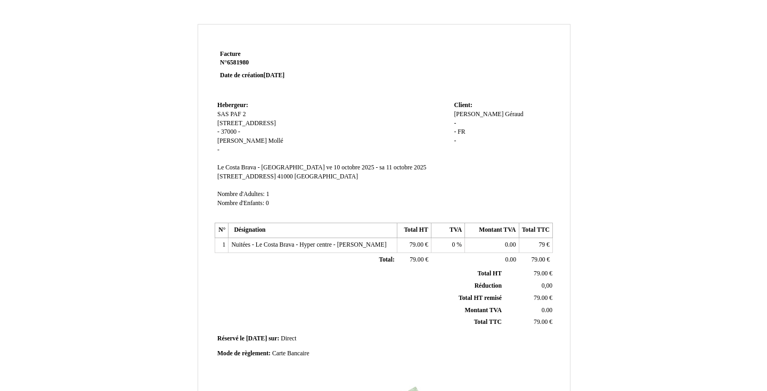
click at [268, 142] on span "Mollé" at bounding box center [275, 140] width 15 height 7
drag, startPoint x: 264, startPoint y: 143, endPoint x: 247, endPoint y: 143, distance: 17.6
click at [268, 143] on input "Mollé" at bounding box center [329, 142] width 122 height 11
drag, startPoint x: 268, startPoint y: 143, endPoint x: 240, endPoint y: 141, distance: 28.3
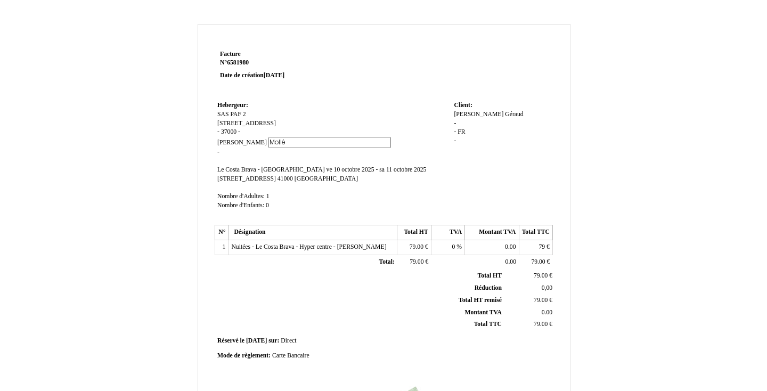
click at [240, 141] on span "[PERSON_NAME]" at bounding box center [304, 142] width 174 height 7
type input "Tours"
click at [339, 137] on td "Hebergeur: Hebergeur: SAS PAF 2 SAS PAF 2 49 boulevard Preuilly [STREET_ADDRESS…" at bounding box center [333, 161] width 236 height 124
click at [233, 142] on span "[PERSON_NAME]" at bounding box center [242, 140] width 50 height 7
drag, startPoint x: 258, startPoint y: 145, endPoint x: 212, endPoint y: 143, distance: 45.8
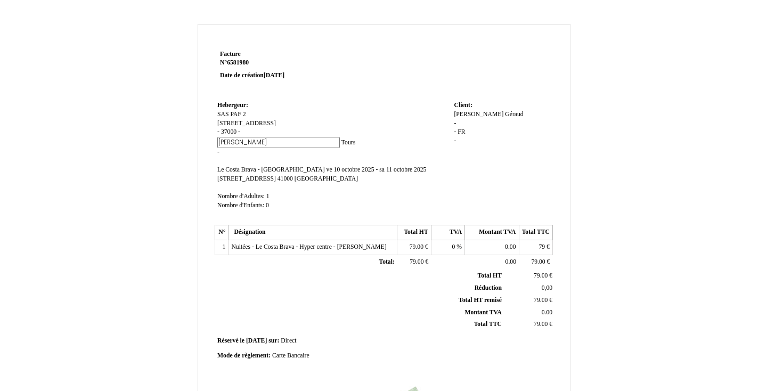
click at [212, 143] on div "Facture Facture N° 6581980 6581980 Date de création [DATE] Hebergeur: Hebergeur…" at bounding box center [384, 324] width 372 height 554
type input "-"
click at [272, 154] on td "Hebergeur: Hebergeur: SAS PAF 2 [GEOGRAPHIC_DATA] 2 49 boulevard Preuilly [STRE…" at bounding box center [333, 161] width 236 height 124
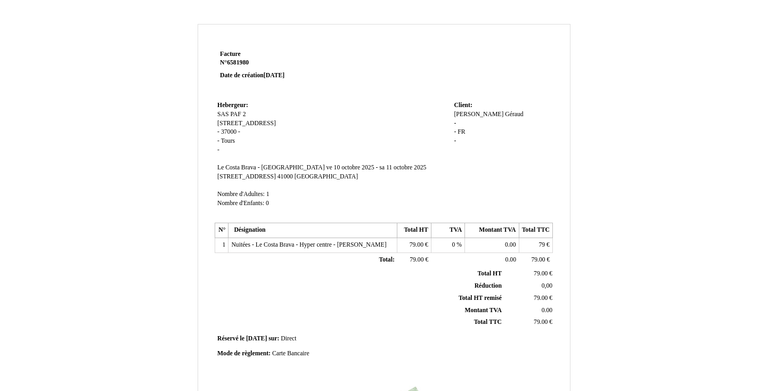
click at [218, 149] on span "-" at bounding box center [218, 149] width 2 height 7
drag, startPoint x: 241, startPoint y: 153, endPoint x: 214, endPoint y: 151, distance: 27.8
click at [214, 151] on div "Facture Facture N° 6581980 6581980 Date de création [DATE] [GEOGRAPHIC_DATA]: […" at bounding box center [383, 298] width 341 height 503
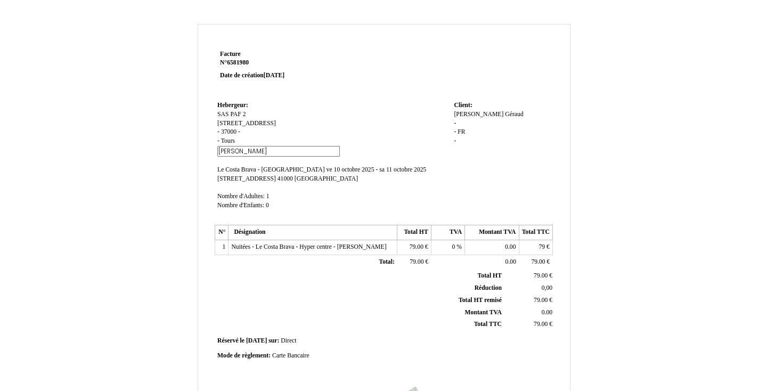
type input "[PERSON_NAME]"
click at [290, 150] on td "Hebergeur: Hebergeur: SAS PAF 2 [GEOGRAPHIC_DATA] [GEOGRAPHIC_DATA][STREET_ADDR…" at bounding box center [333, 161] width 236 height 124
click at [462, 132] on span "FR" at bounding box center [460, 131] width 7 height 7
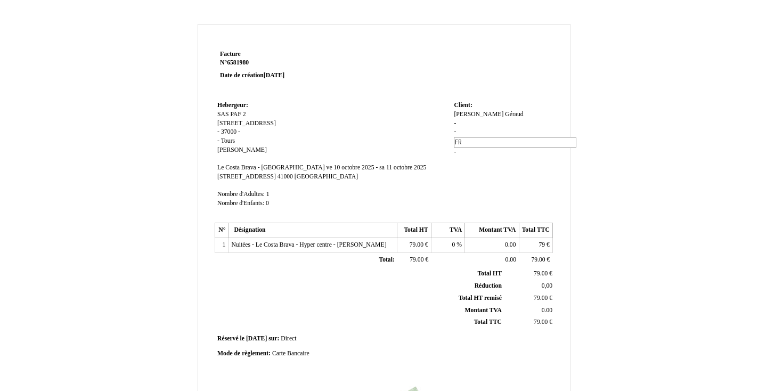
type input "F"
click at [469, 150] on div "[PERSON_NAME] - - FR FR -" at bounding box center [502, 132] width 96 height 45
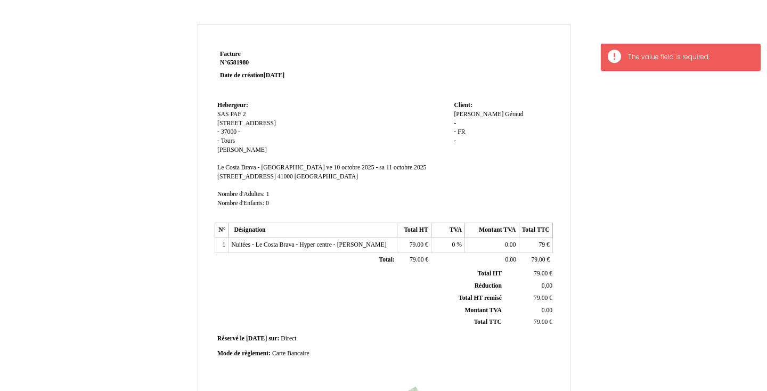
click at [470, 132] on div "[PERSON_NAME] - - FR FR -" at bounding box center [502, 132] width 96 height 45
click at [462, 132] on span "FR" at bounding box center [460, 131] width 7 height 7
type input "F"
type input "-"
click at [467, 183] on td "Client: Client: [PERSON_NAME] - - FR FR -" at bounding box center [501, 159] width 101 height 121
